Goal: Find specific page/section: Find specific page/section

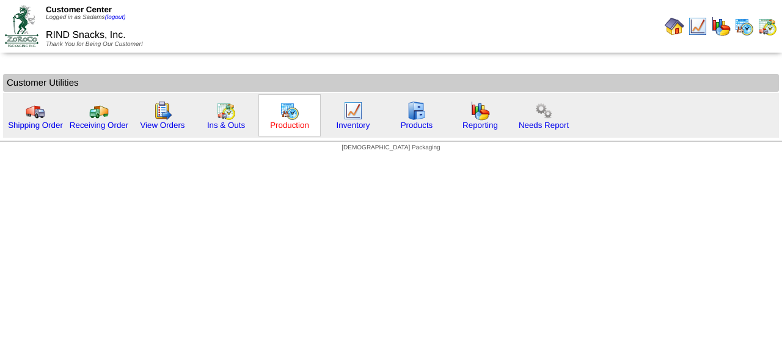
click at [284, 127] on link "Production" at bounding box center [289, 124] width 39 height 9
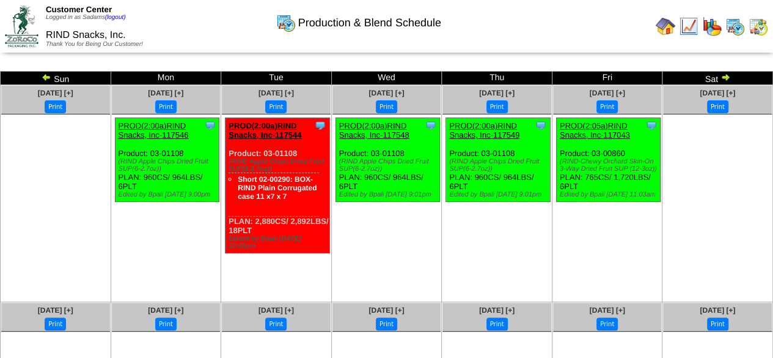
click at [45, 76] on img at bounding box center [47, 77] width 10 height 10
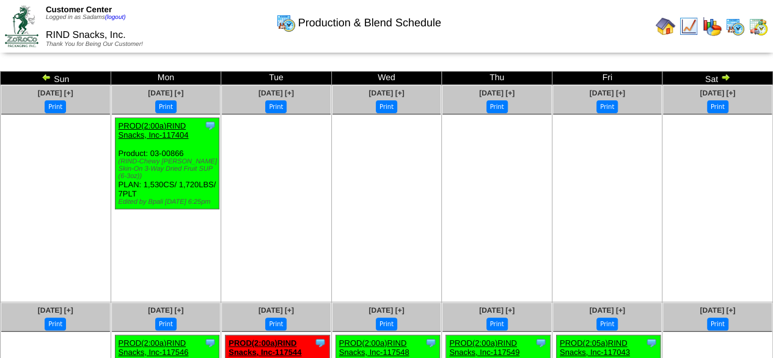
click at [45, 79] on img at bounding box center [47, 77] width 10 height 10
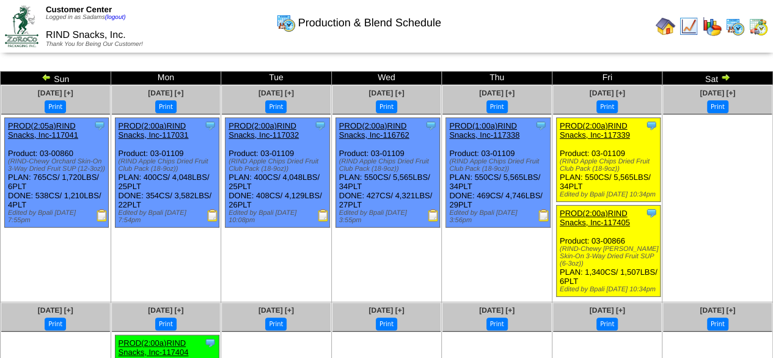
click at [726, 77] on img at bounding box center [726, 77] width 10 height 10
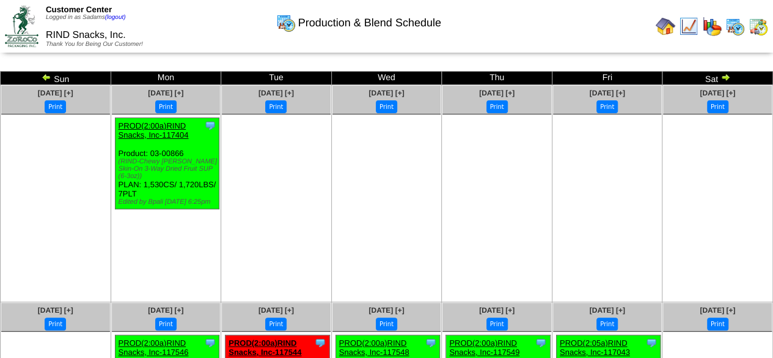
click at [725, 75] on img at bounding box center [726, 77] width 10 height 10
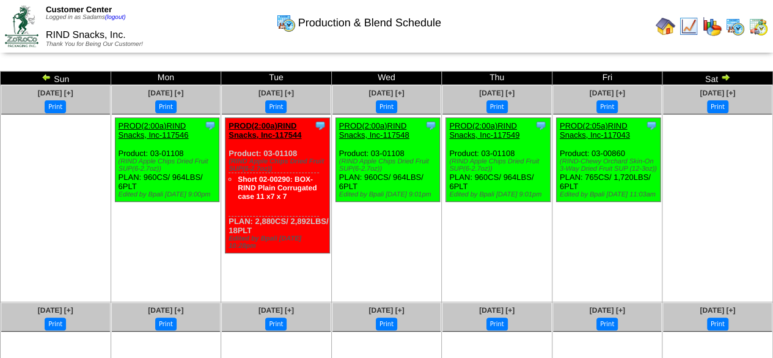
click at [655, 26] on td at bounding box center [666, 26] width 22 height 22
click at [661, 24] on img at bounding box center [666, 27] width 20 height 20
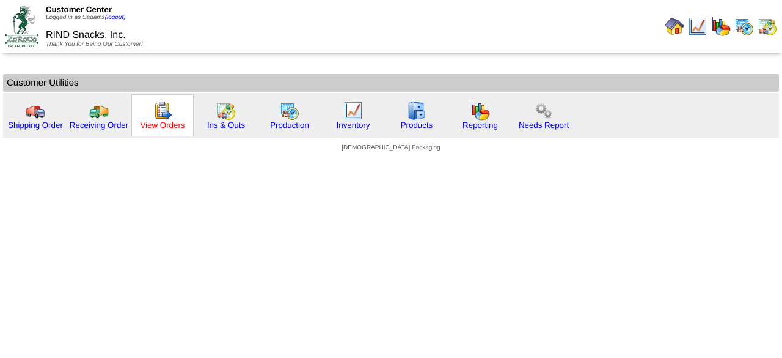
click at [168, 127] on link "View Orders" at bounding box center [162, 124] width 45 height 9
